Goal: Task Accomplishment & Management: Manage account settings

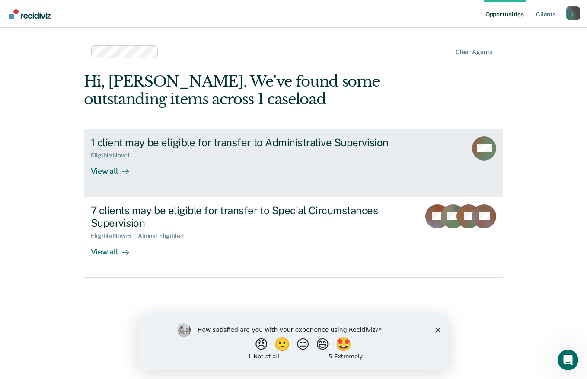
click at [116, 172] on div "View all" at bounding box center [115, 167] width 48 height 17
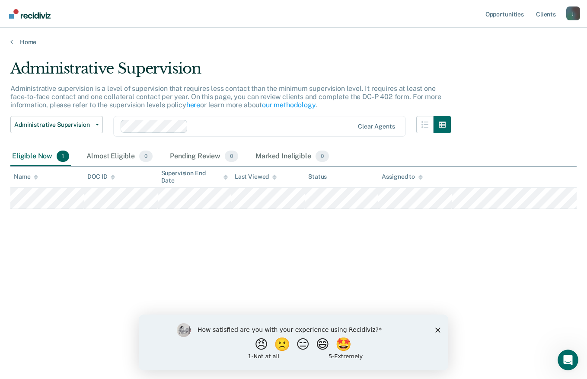
click at [437, 329] on icon "Close survey" at bounding box center [437, 329] width 5 height 5
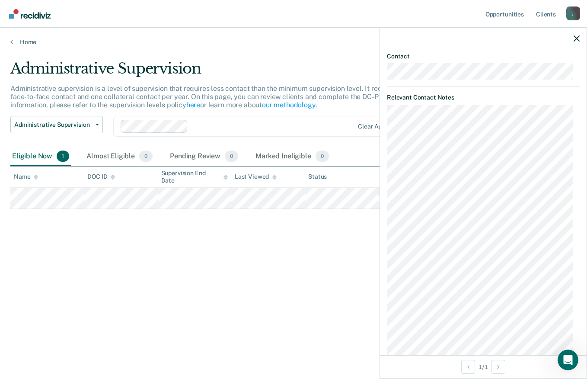
scroll to position [102, 0]
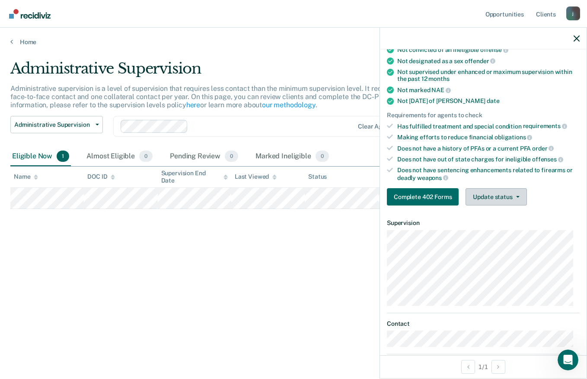
click at [519, 196] on icon "button" at bounding box center [517, 197] width 3 height 2
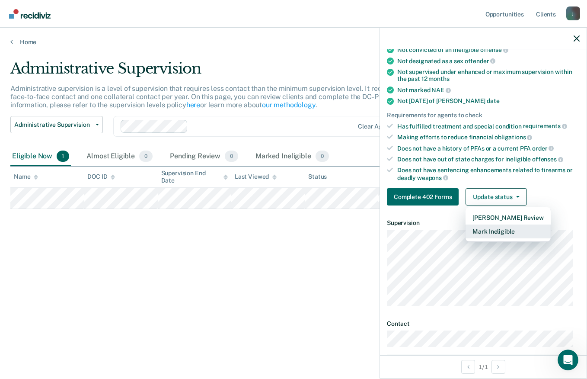
click at [525, 232] on button "Mark Ineligible" at bounding box center [508, 231] width 85 height 14
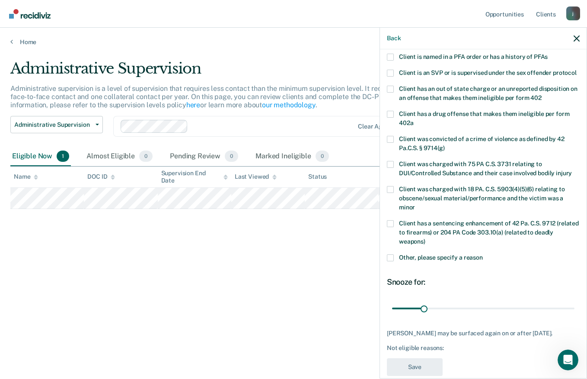
click at [392, 168] on span at bounding box center [390, 164] width 7 height 7
click at [572, 170] on input "Client was charged with 75 PA C.S. 3731 relating to DUI/Controlled Substance an…" at bounding box center [572, 170] width 0 height 0
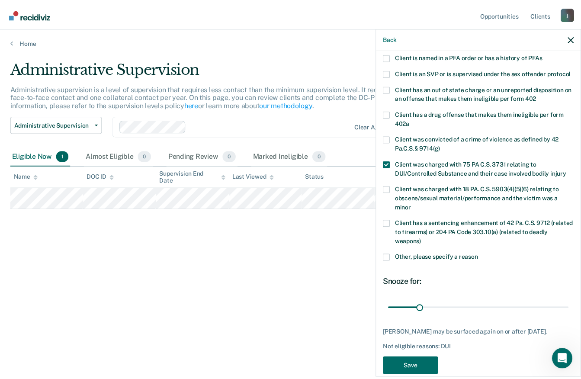
scroll to position [133, 0]
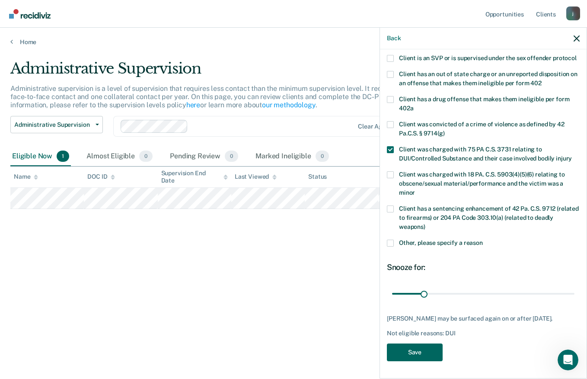
click at [431, 351] on button "Save" at bounding box center [415, 352] width 56 height 18
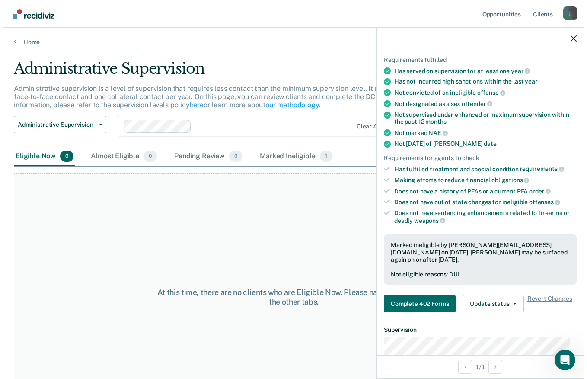
scroll to position [0, 0]
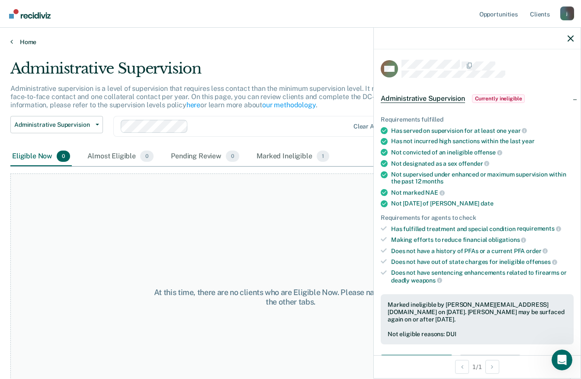
click at [12, 41] on icon at bounding box center [11, 41] width 3 height 7
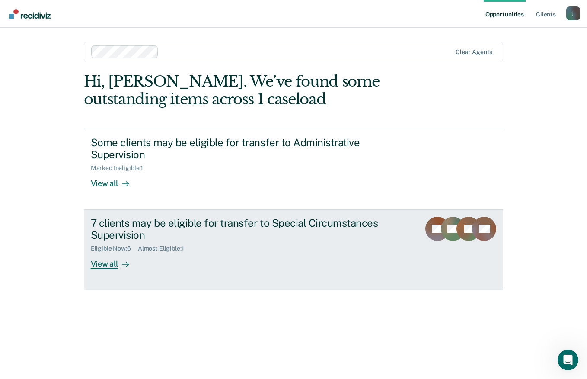
click at [108, 259] on div "View all" at bounding box center [115, 260] width 48 height 17
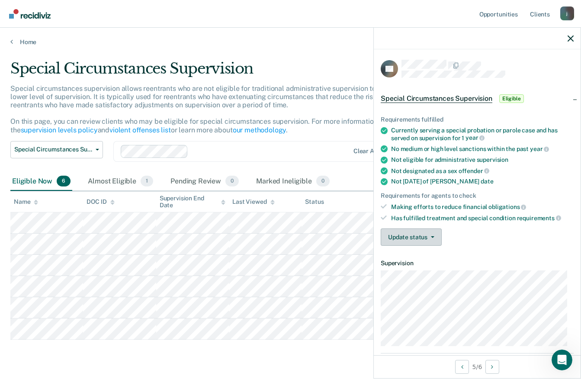
click at [431, 236] on icon "button" at bounding box center [432, 237] width 3 height 2
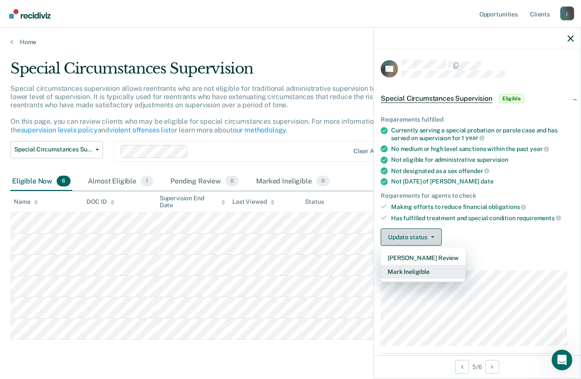
click at [429, 271] on button "Mark Ineligible" at bounding box center [422, 272] width 85 height 14
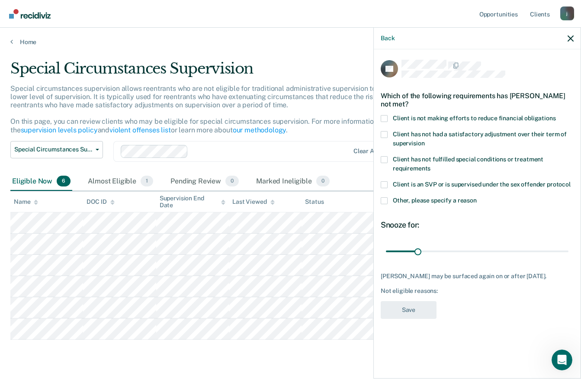
click at [387, 157] on span at bounding box center [383, 159] width 7 height 7
click at [430, 165] on input "Client has not fulfilled special conditions or treatment requirements" at bounding box center [430, 165] width 0 height 0
click at [386, 199] on span at bounding box center [383, 200] width 7 height 7
click at [476, 197] on input "Other, please specify a reason" at bounding box center [476, 197] width 0 height 0
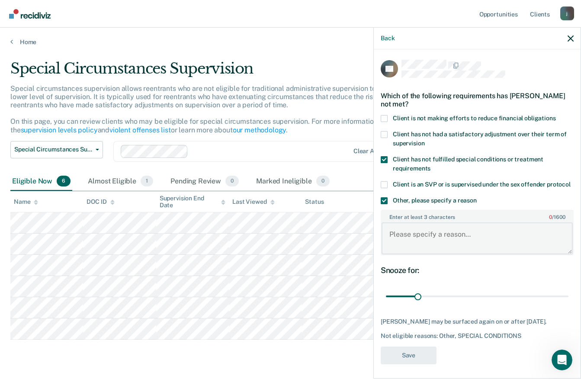
click at [438, 246] on textarea "Enter at least 3 characters 0 / 1600" at bounding box center [476, 238] width 191 height 32
type textarea "Arson case"
click at [412, 363] on button "Save" at bounding box center [408, 355] width 56 height 18
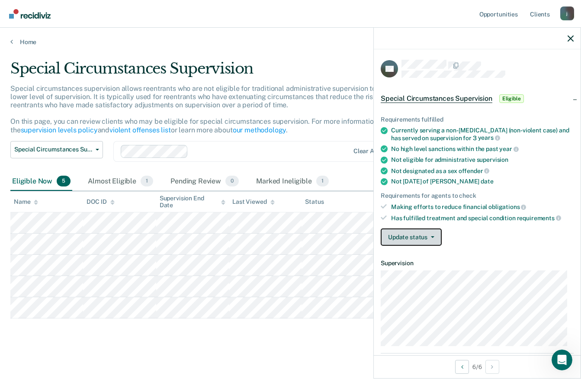
click at [420, 243] on button "Update status" at bounding box center [410, 236] width 61 height 17
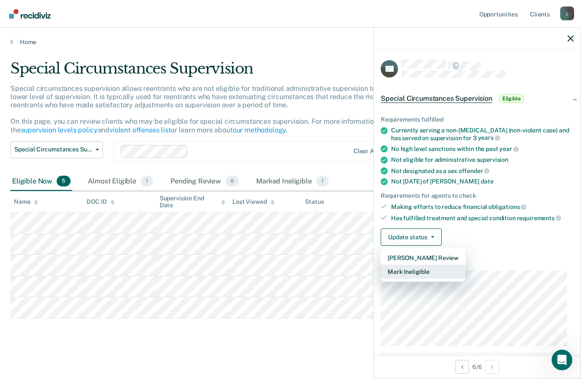
click at [422, 268] on button "Mark Ineligible" at bounding box center [422, 272] width 85 height 14
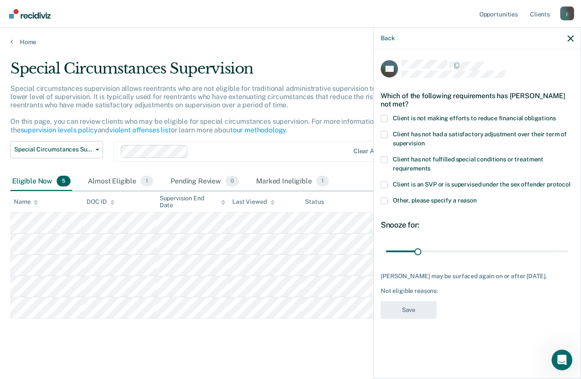
click at [386, 138] on label "Client has not had a satisfactory adjustment over their term of supervision" at bounding box center [476, 140] width 193 height 18
click at [424, 140] on input "Client has not had a satisfactory adjustment over their term of supervision" at bounding box center [424, 140] width 0 height 0
click at [424, 306] on button "Save" at bounding box center [408, 310] width 56 height 18
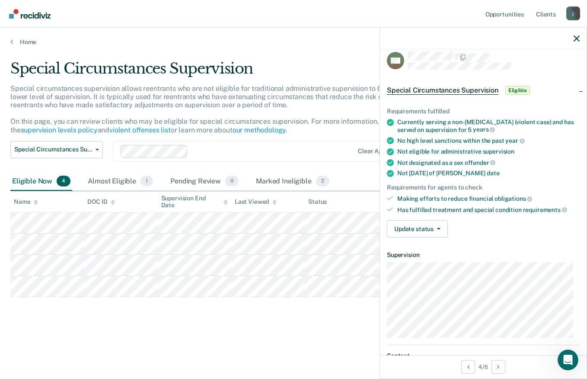
scroll to position [7, 0]
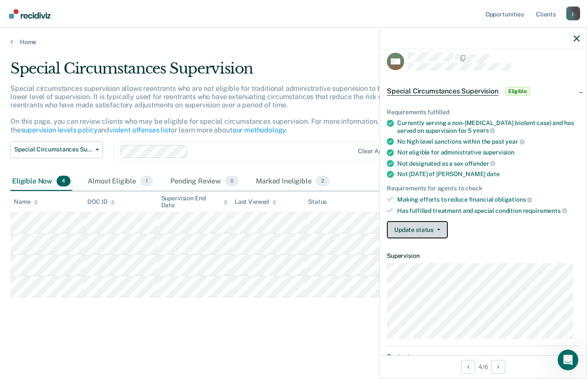
click at [434, 229] on span "button" at bounding box center [437, 230] width 7 height 2
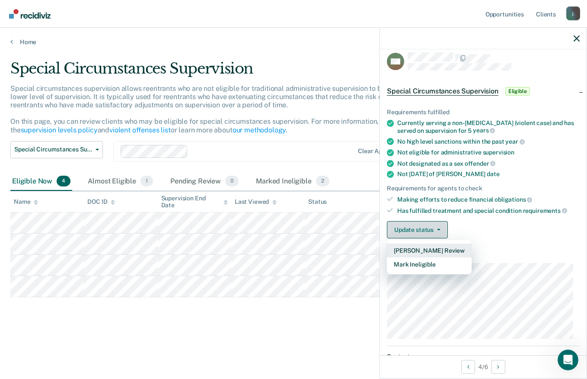
click at [429, 264] on button "Mark Ineligible" at bounding box center [429, 264] width 85 height 14
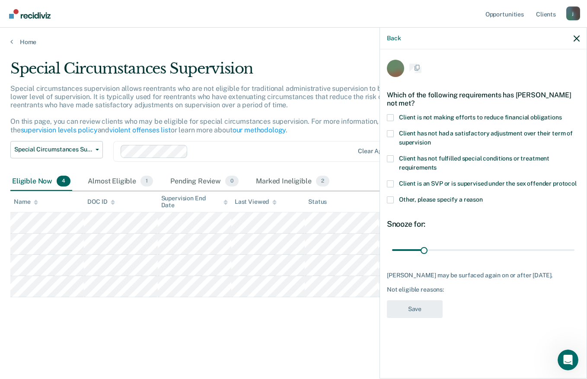
scroll to position [0, 0]
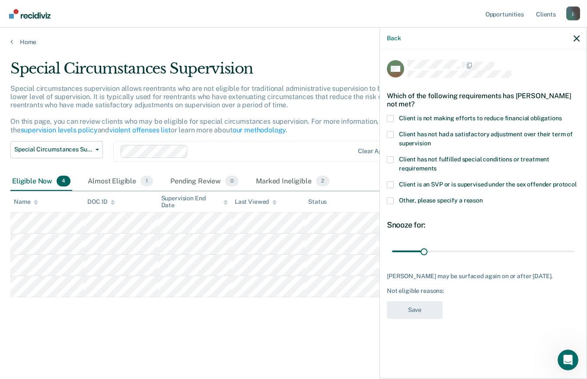
click at [392, 200] on span at bounding box center [390, 200] width 7 height 7
click at [483, 197] on input "Other, please specify a reason" at bounding box center [483, 197] width 0 height 0
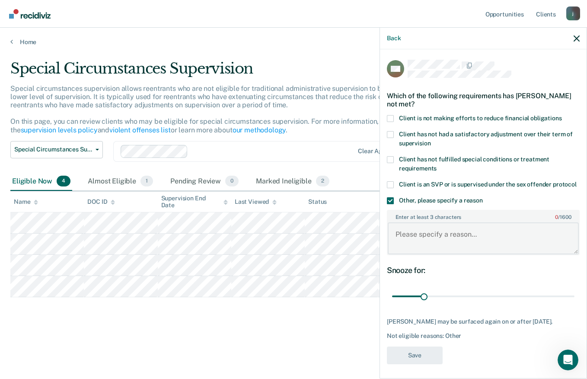
click at [414, 239] on textarea "Enter at least 3 characters 0 / 1600" at bounding box center [483, 238] width 191 height 32
type textarea "Violent crime enhancement"
click at [437, 364] on button "Save" at bounding box center [415, 355] width 56 height 18
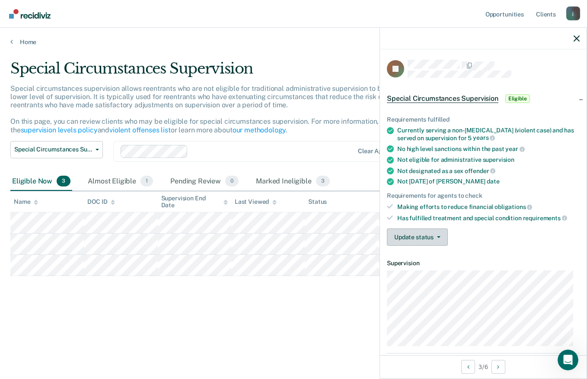
click at [432, 243] on button "Update status" at bounding box center [417, 236] width 61 height 17
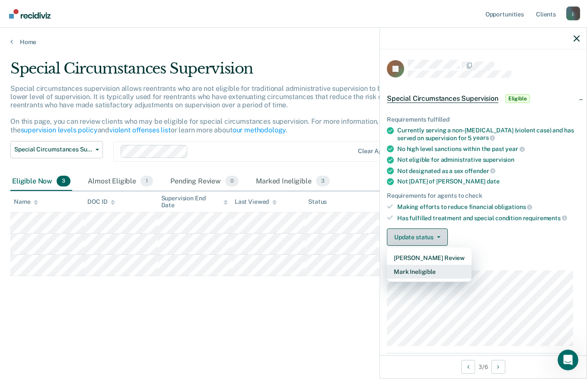
click at [427, 271] on button "Mark Ineligible" at bounding box center [429, 272] width 85 height 14
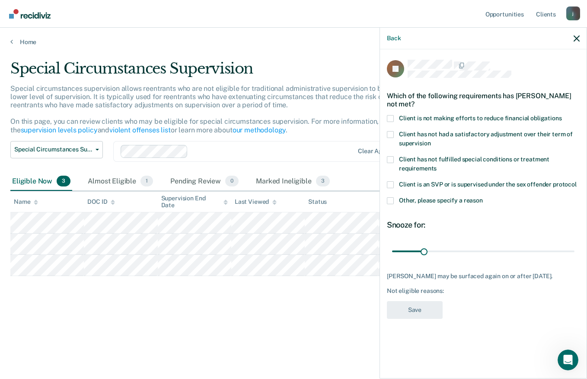
click at [392, 135] on span at bounding box center [390, 134] width 7 height 7
click at [431, 140] on input "Client has not had a satisfactory adjustment over their term of supervision" at bounding box center [431, 140] width 0 height 0
click at [426, 307] on button "Save" at bounding box center [415, 310] width 56 height 18
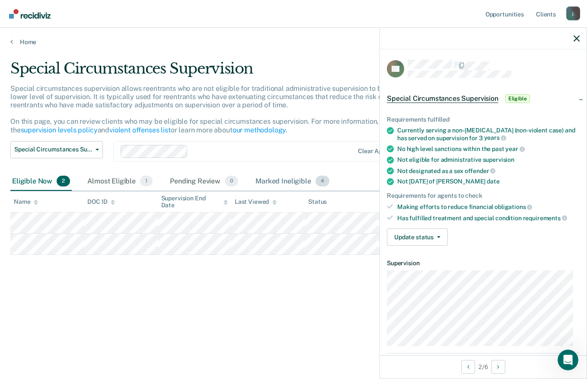
click at [277, 180] on div "Marked Ineligible 4" at bounding box center [292, 181] width 77 height 19
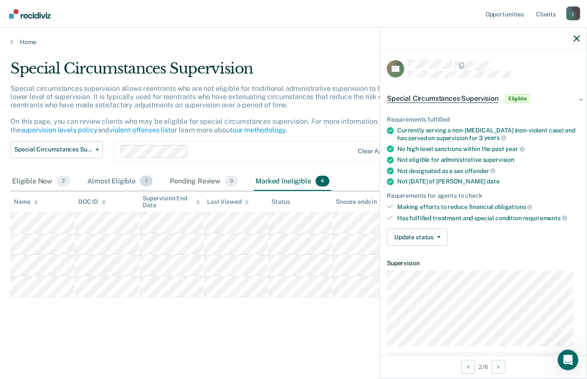
click at [119, 183] on div "Almost Eligible 1" at bounding box center [120, 181] width 69 height 19
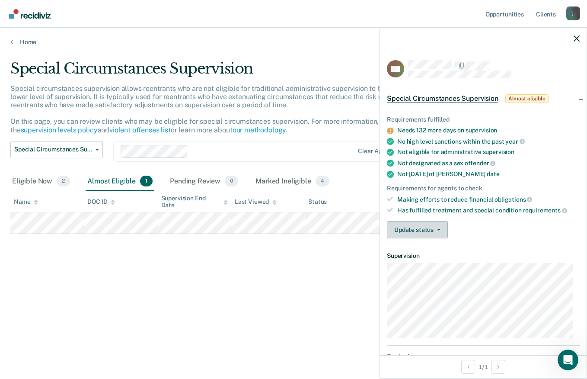
click at [437, 226] on button "Update status" at bounding box center [417, 229] width 61 height 17
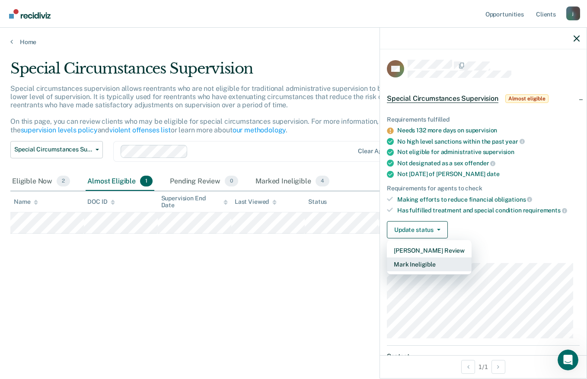
click at [433, 260] on button "Mark Ineligible" at bounding box center [429, 264] width 85 height 14
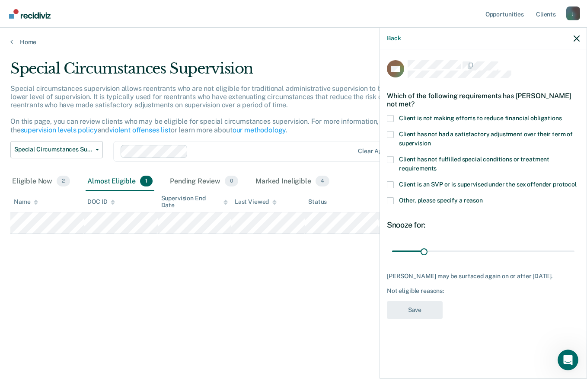
click at [392, 201] on span at bounding box center [390, 200] width 7 height 7
click at [483, 197] on input "Other, please specify a reason" at bounding box center [483, 197] width 0 height 0
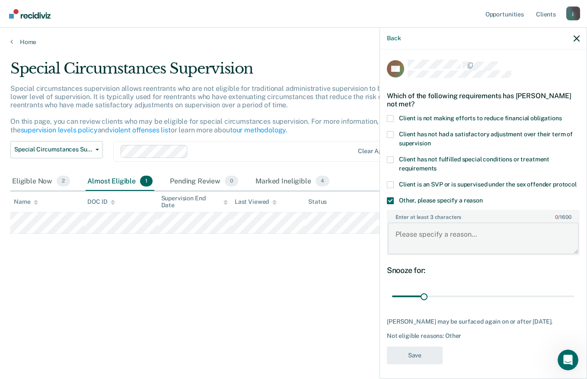
click at [432, 243] on textarea "Enter at least 3 characters 0 / 1600" at bounding box center [483, 238] width 191 height 32
type textarea "Violent offender protocol"
click at [428, 364] on button "Save" at bounding box center [415, 355] width 56 height 18
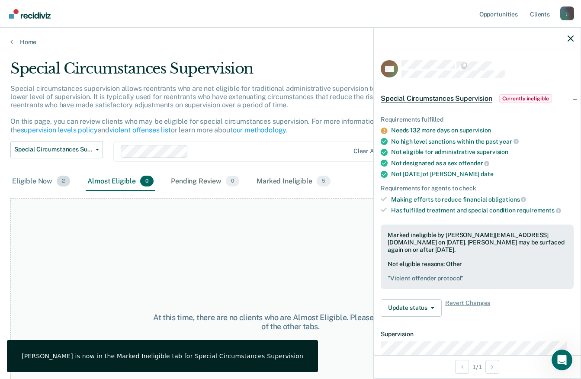
click at [45, 183] on div "Eligible Now 2" at bounding box center [40, 181] width 61 height 19
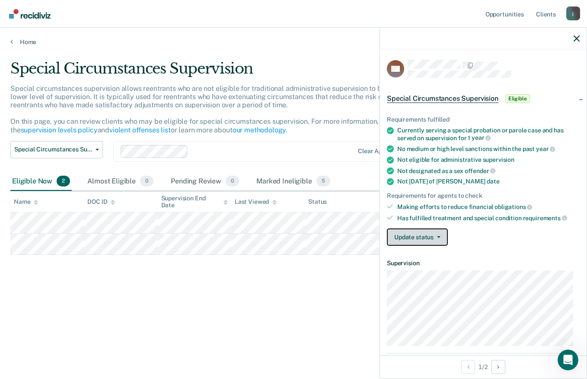
click at [438, 236] on icon "button" at bounding box center [438, 237] width 3 height 2
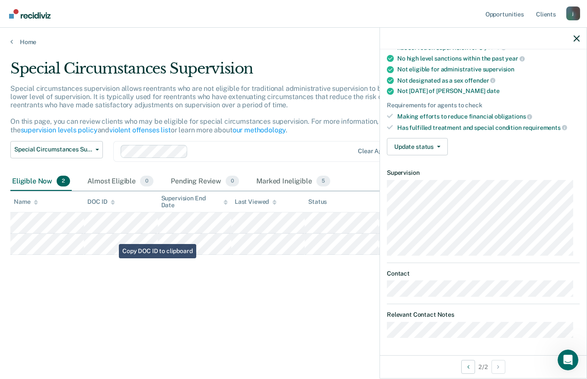
scroll to position [89, 0]
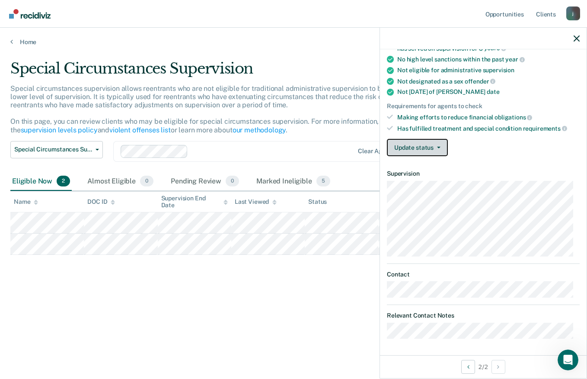
click at [439, 140] on button "Update status" at bounding box center [417, 147] width 61 height 17
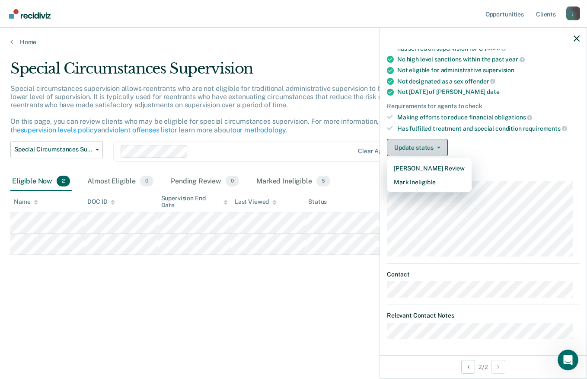
click at [430, 183] on button "Mark Ineligible" at bounding box center [429, 182] width 85 height 14
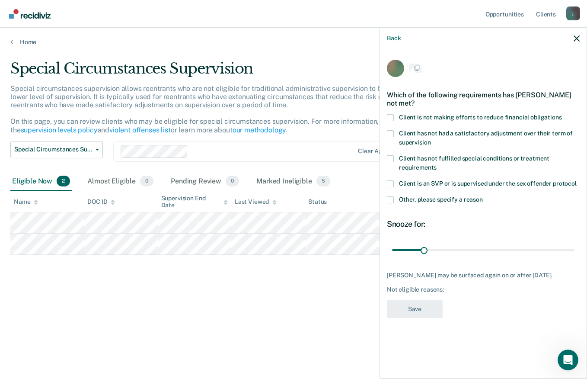
scroll to position [0, 0]
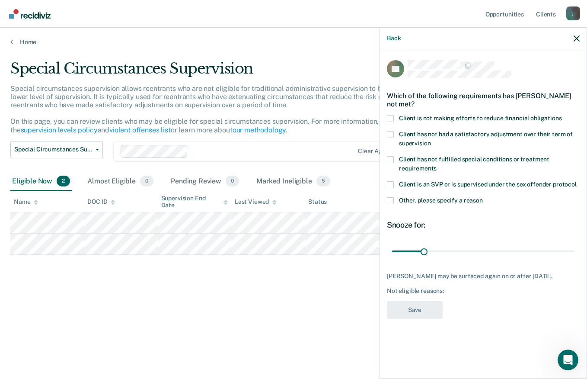
click at [393, 134] on span at bounding box center [390, 134] width 7 height 7
click at [431, 140] on input "Client has not had a satisfactory adjustment over their term of supervision" at bounding box center [431, 140] width 0 height 0
click at [391, 132] on span at bounding box center [390, 134] width 7 height 7
click at [431, 140] on input "Client has not had a satisfactory adjustment over their term of supervision" at bounding box center [431, 140] width 0 height 0
click at [387, 118] on span at bounding box center [390, 118] width 7 height 7
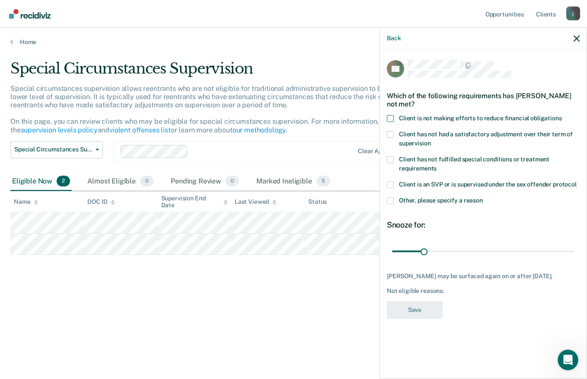
click at [562, 115] on input "Client is not making efforts to reduce financial obligations" at bounding box center [562, 115] width 0 height 0
click at [416, 305] on button "Save" at bounding box center [415, 310] width 56 height 18
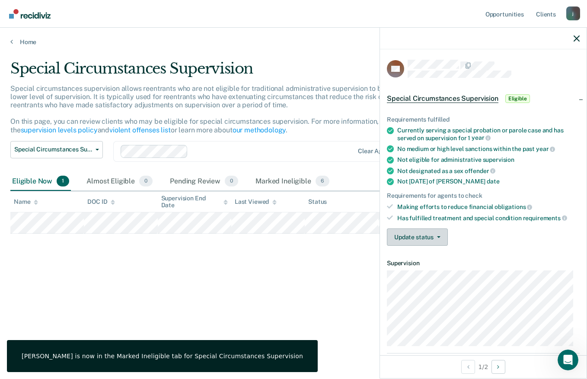
click at [429, 232] on button "Update status" at bounding box center [417, 236] width 61 height 17
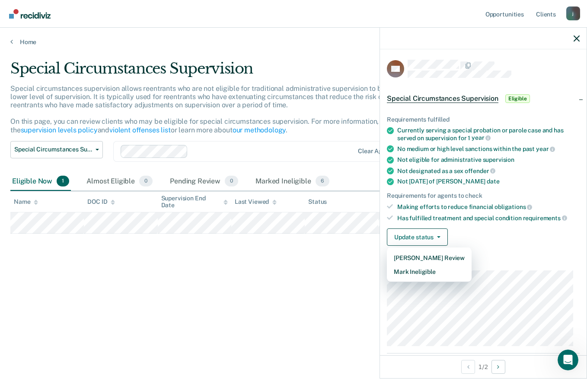
click at [365, 268] on div "Special Circumstances Supervision Special circumstances supervision allows reen…" at bounding box center [293, 187] width 566 height 254
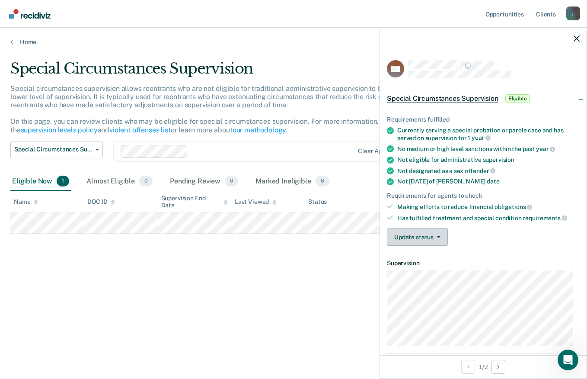
click at [438, 236] on icon "button" at bounding box center [438, 237] width 3 height 2
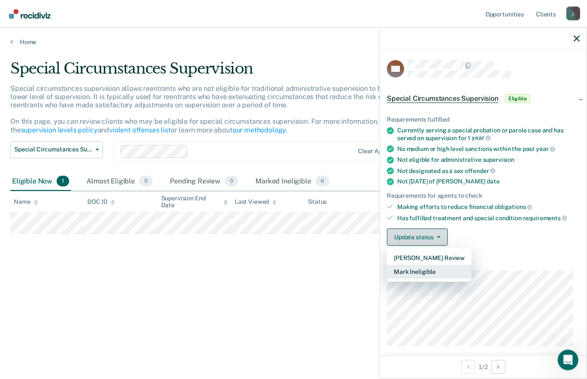
click at [432, 273] on button "Mark Ineligible" at bounding box center [429, 272] width 85 height 14
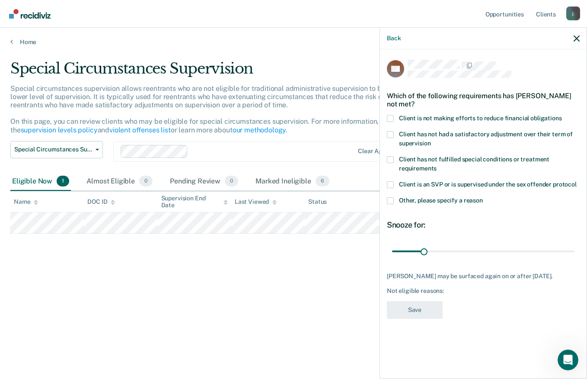
click at [392, 133] on span at bounding box center [390, 134] width 7 height 7
click at [431, 140] on input "Client has not had a satisfactory adjustment over their term of supervision" at bounding box center [431, 140] width 0 height 0
click at [420, 307] on button "Save" at bounding box center [415, 310] width 56 height 18
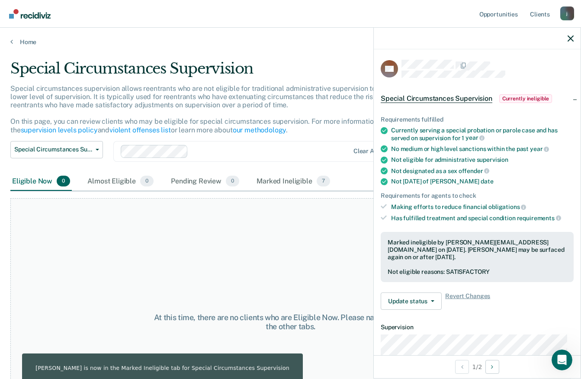
scroll to position [67, 0]
